Goal: Transaction & Acquisition: Book appointment/travel/reservation

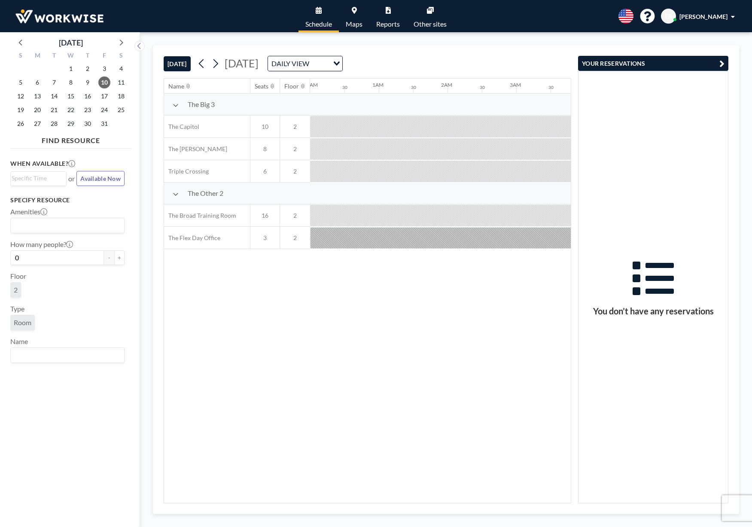
scroll to position [0, 584]
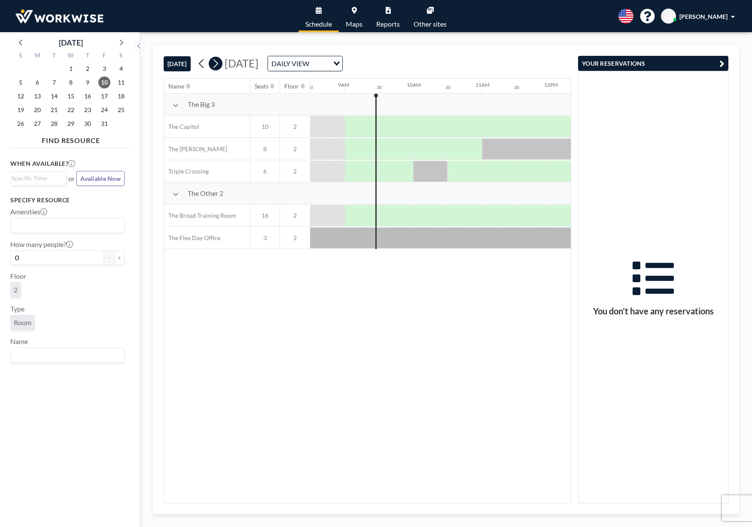
click at [214, 66] on icon at bounding box center [215, 63] width 8 height 13
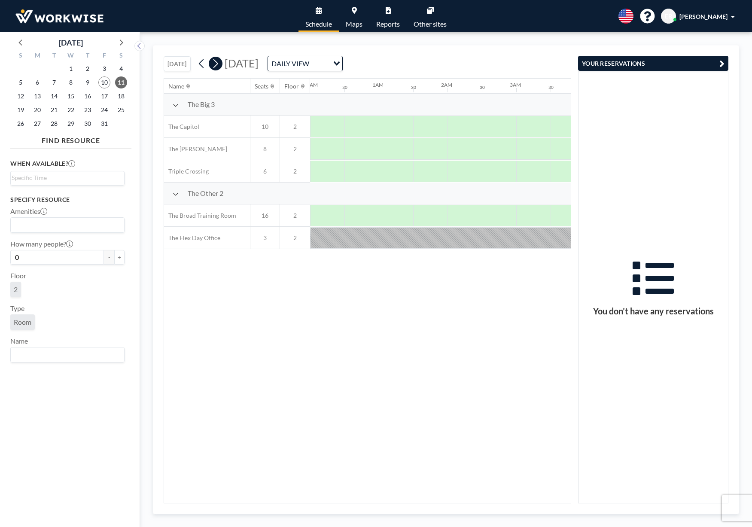
scroll to position [0, 516]
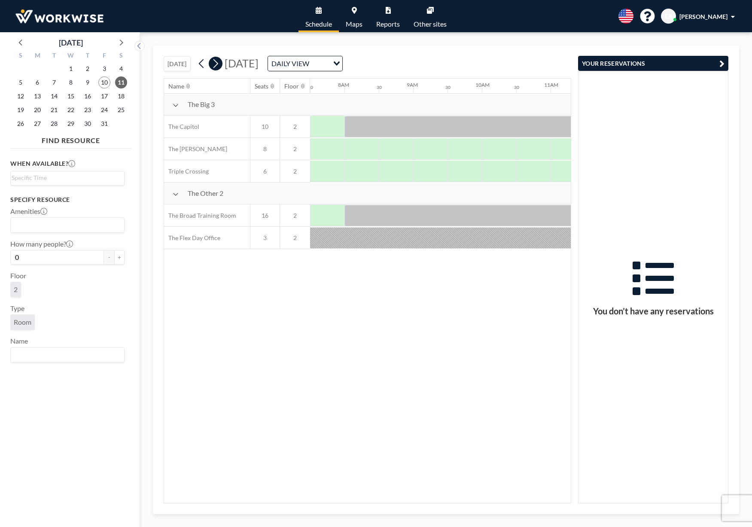
click at [214, 66] on icon at bounding box center [215, 63] width 8 height 13
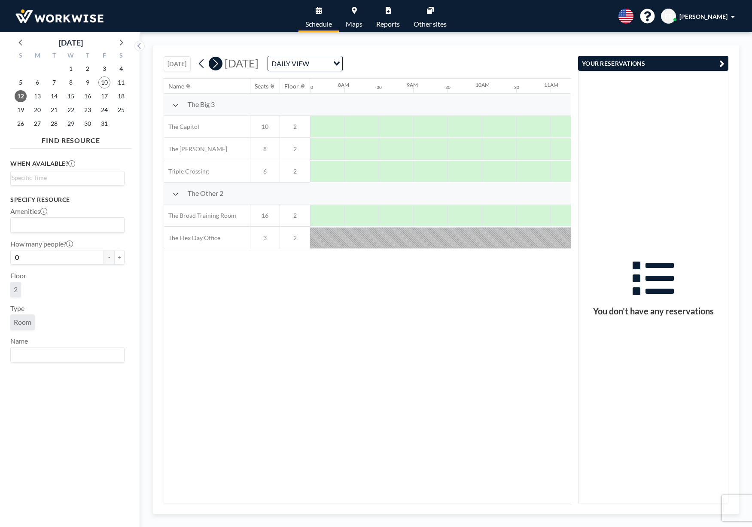
click at [214, 66] on icon at bounding box center [215, 63] width 8 height 13
click at [495, 171] on div at bounding box center [499, 171] width 34 height 21
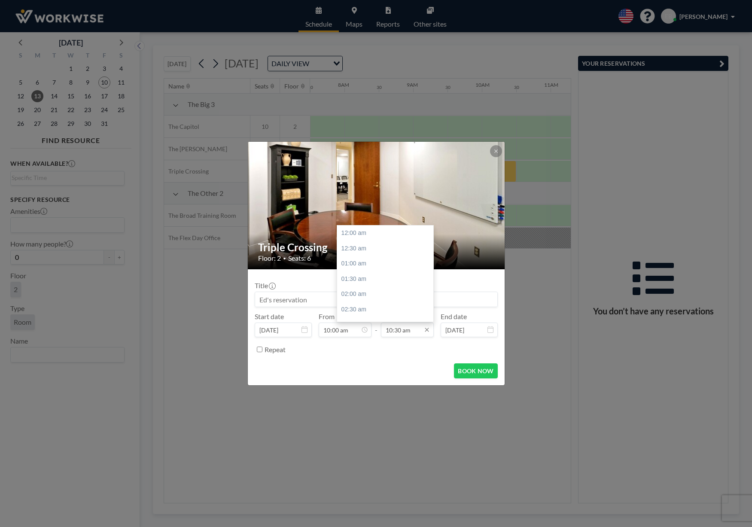
scroll to position [316, 0]
click at [408, 331] on input "10:30 am" at bounding box center [407, 330] width 53 height 15
click at [353, 247] on div "11:00 am" at bounding box center [386, 253] width 99 height 15
type input "11:00 am"
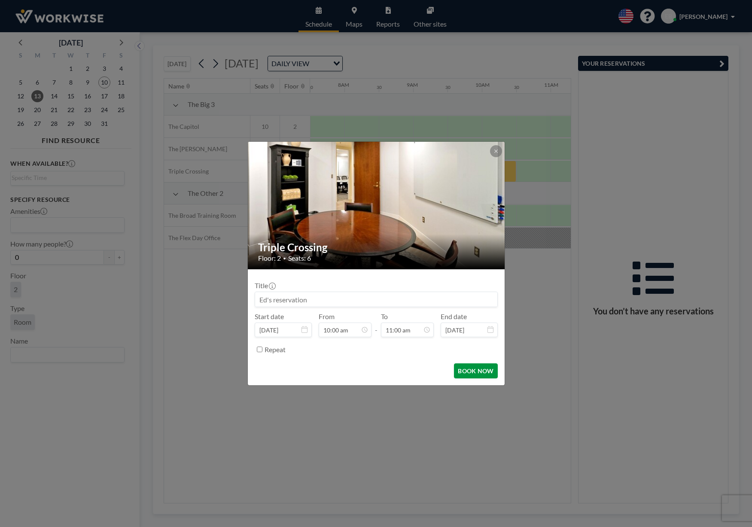
click at [474, 372] on button "BOOK NOW" at bounding box center [475, 371] width 43 height 15
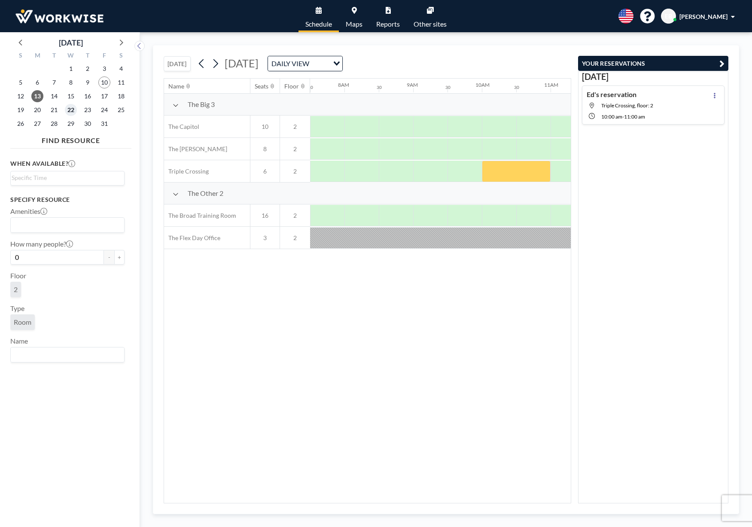
click at [71, 110] on span "22" at bounding box center [71, 110] width 12 height 12
click at [492, 144] on div at bounding box center [499, 148] width 34 height 21
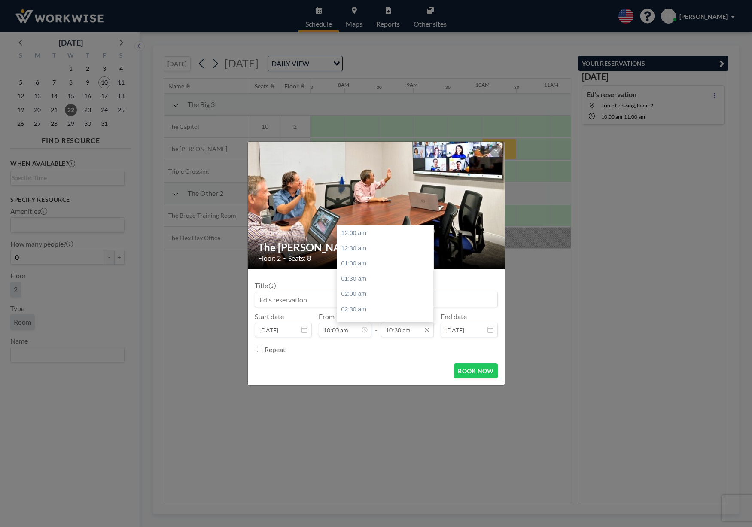
scroll to position [316, 0]
click at [404, 333] on input "10:30 am" at bounding box center [407, 330] width 53 height 15
click at [352, 279] on div "12:00 pm" at bounding box center [386, 284] width 99 height 15
type input "12:00 pm"
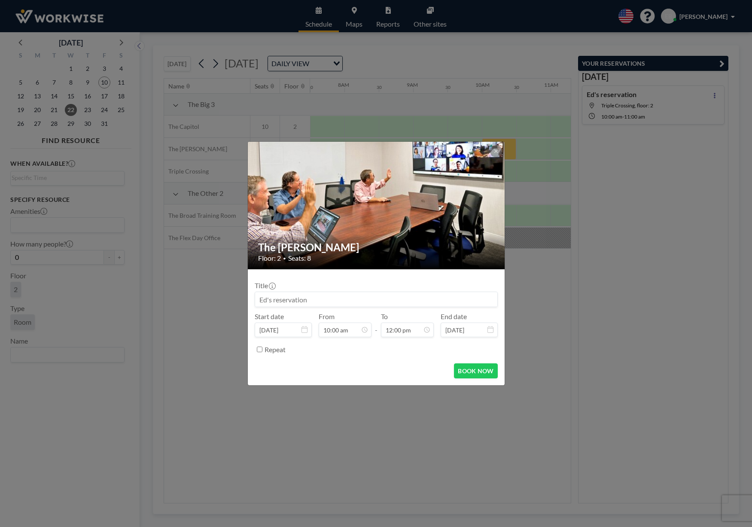
scroll to position [301, 0]
click at [473, 370] on button "BOOK NOW" at bounding box center [475, 371] width 43 height 15
